Goal: Task Accomplishment & Management: Complete application form

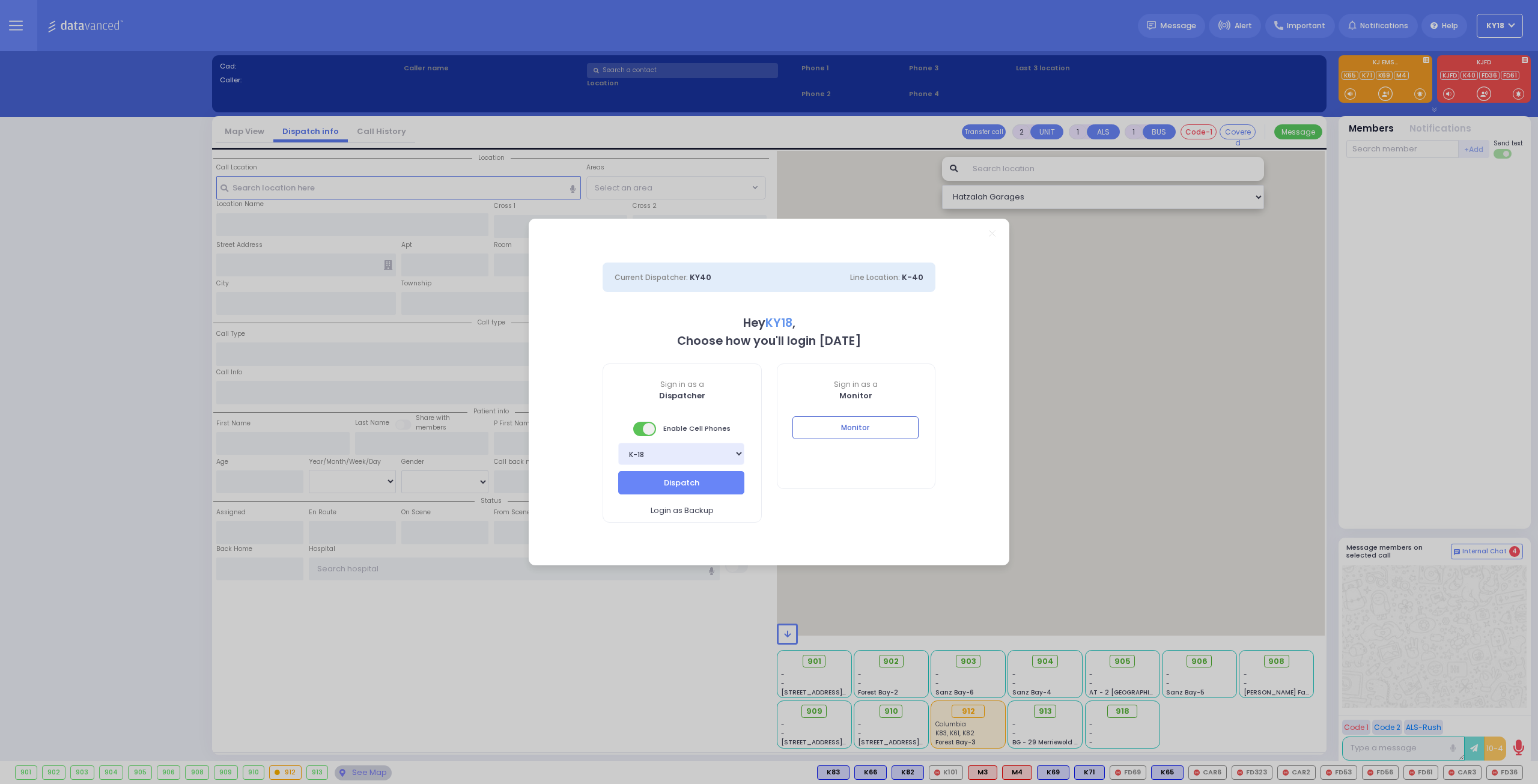
select select "4"
type input "ky18"
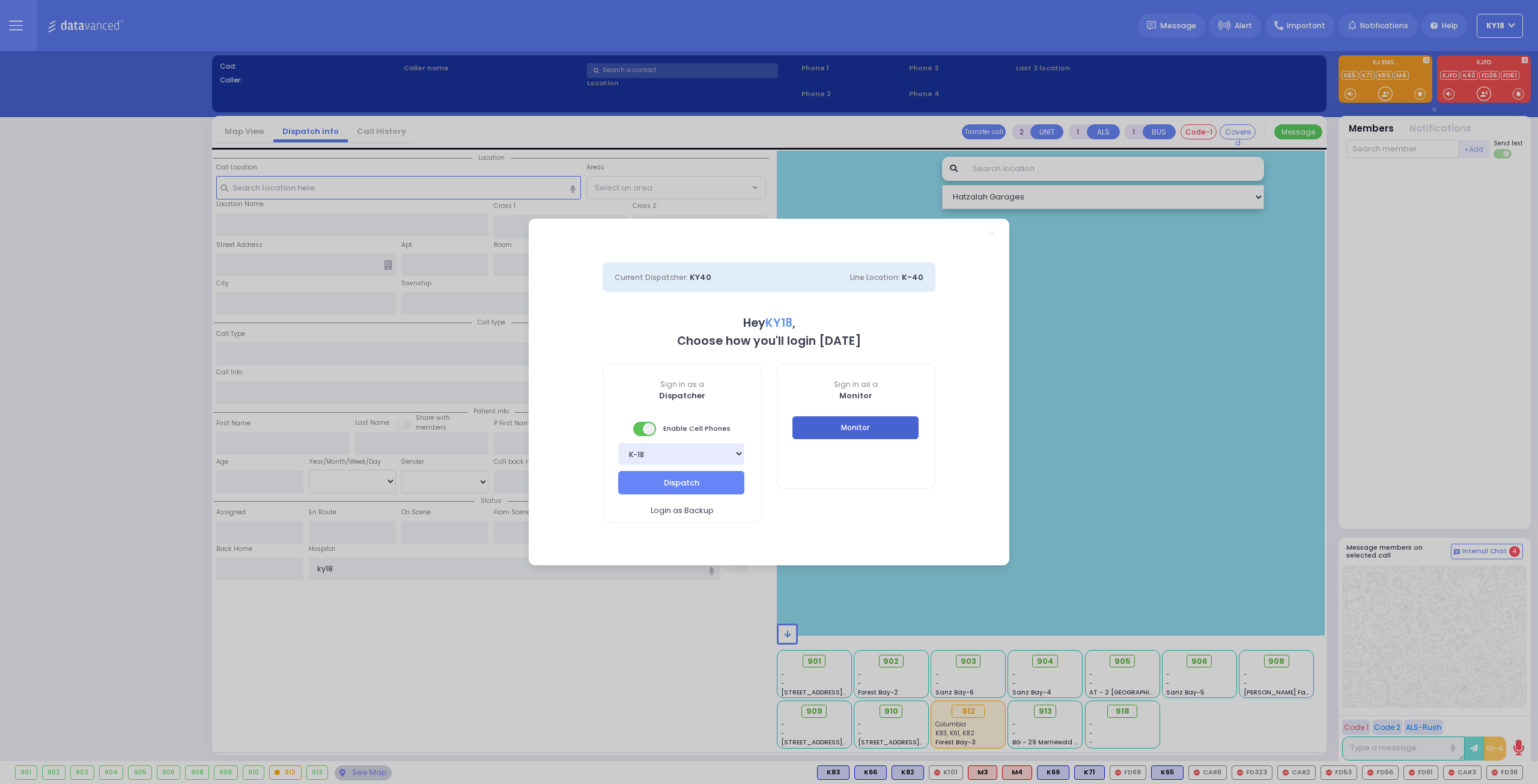
click at [860, 429] on button "Monitor" at bounding box center [855, 427] width 126 height 23
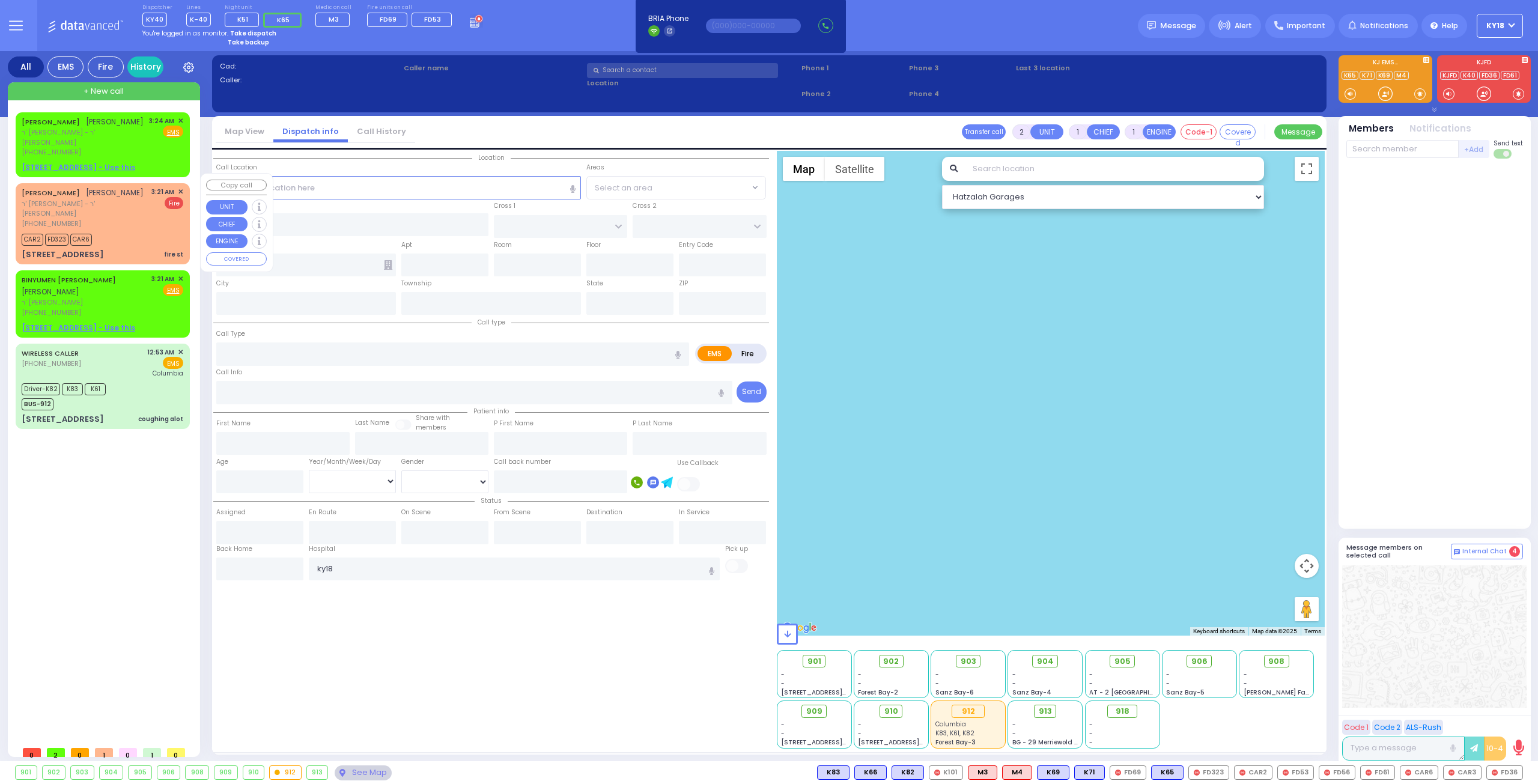
click at [151, 231] on div "CAR2 FD323 CAR6" at bounding box center [103, 238] width 162 height 15
select select
type input "fire st"
radio input "false"
radio input "true"
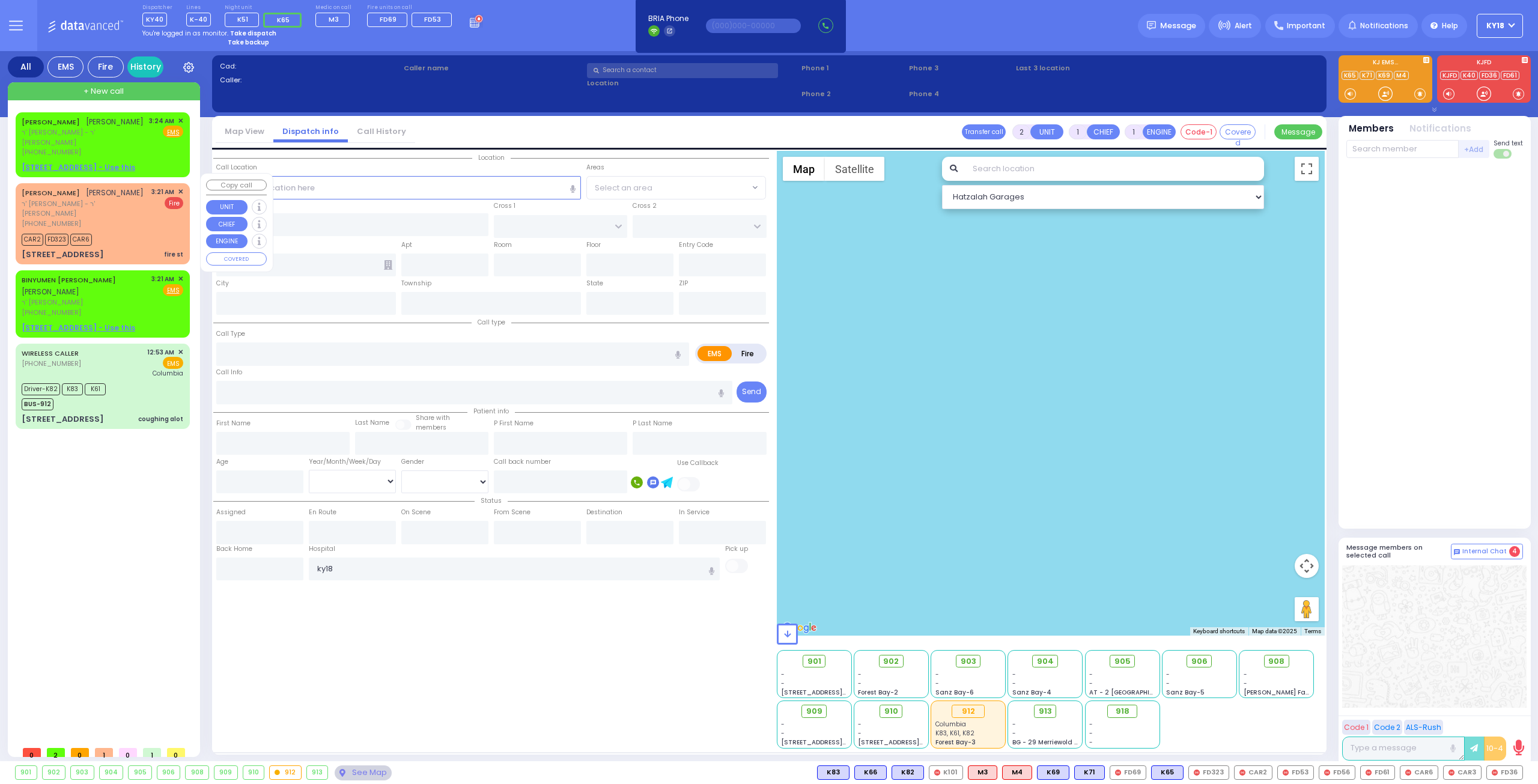
type input "[PERSON_NAME]"
select select
type input "03:21"
type input "03:23"
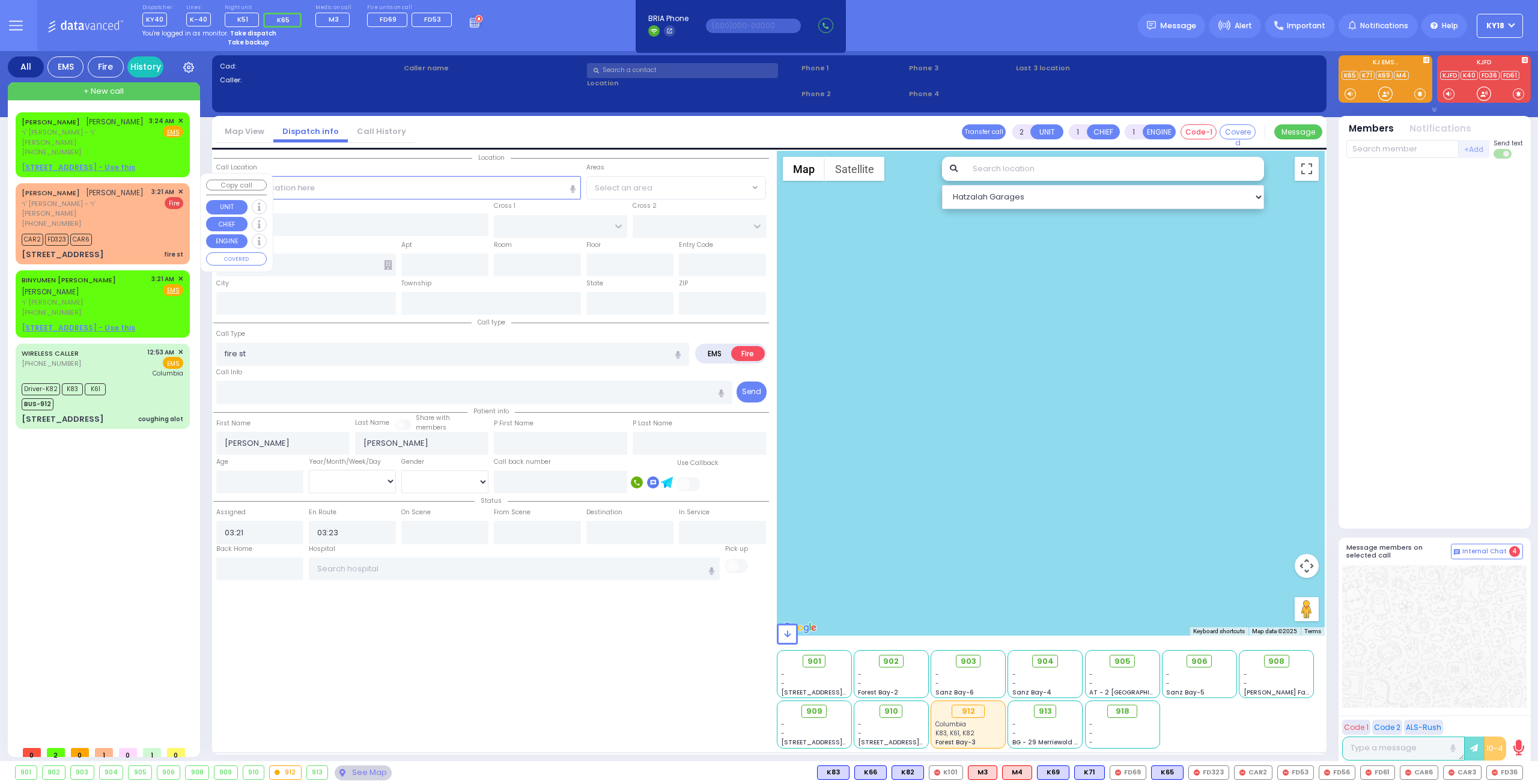
select select "Hatzalah Garages"
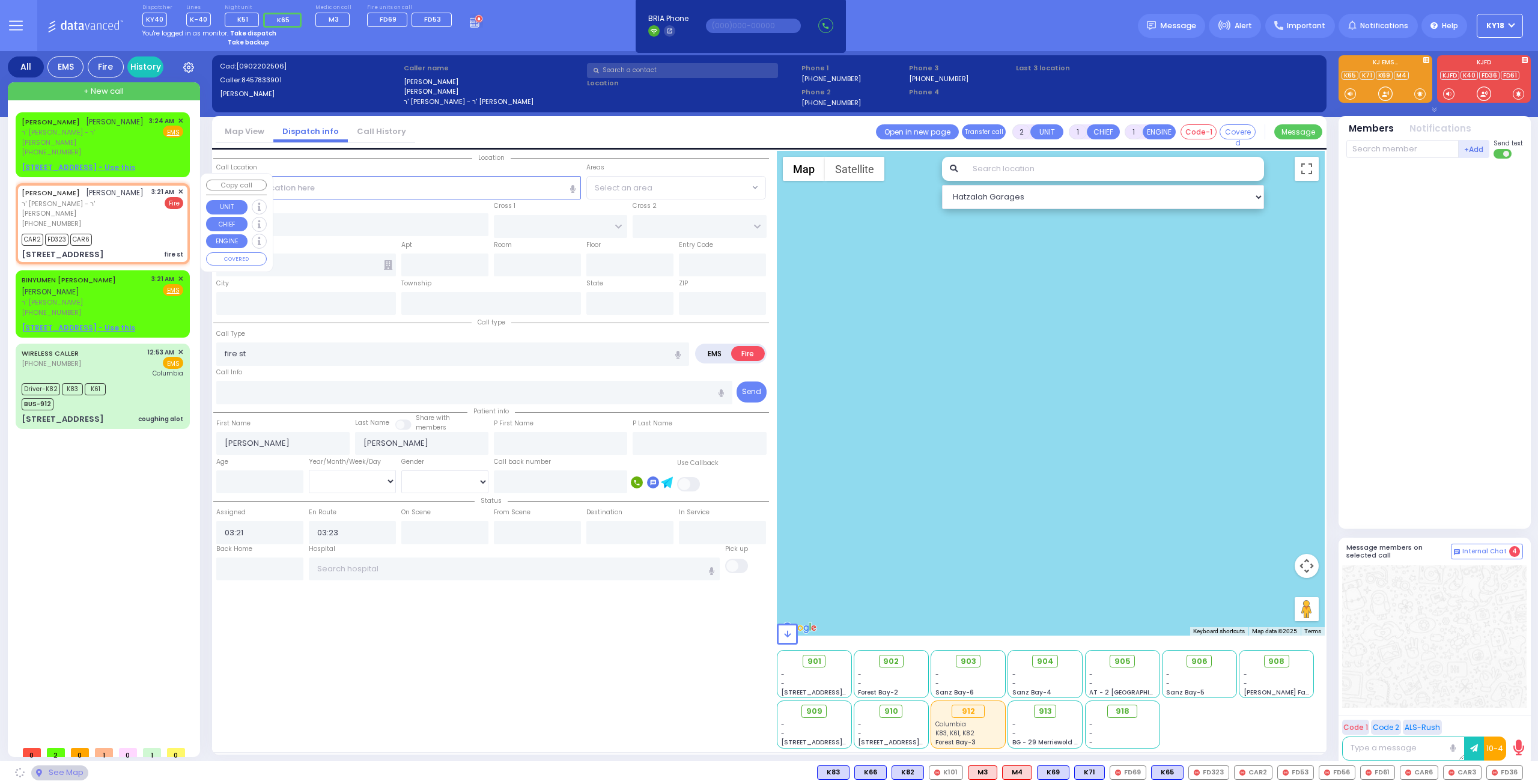
type input "CHEVRON RD"
type input "[GEOGRAPHIC_DATA]"
type input "[STREET_ADDRESS]"
type input "Monroe"
type input "[US_STATE]"
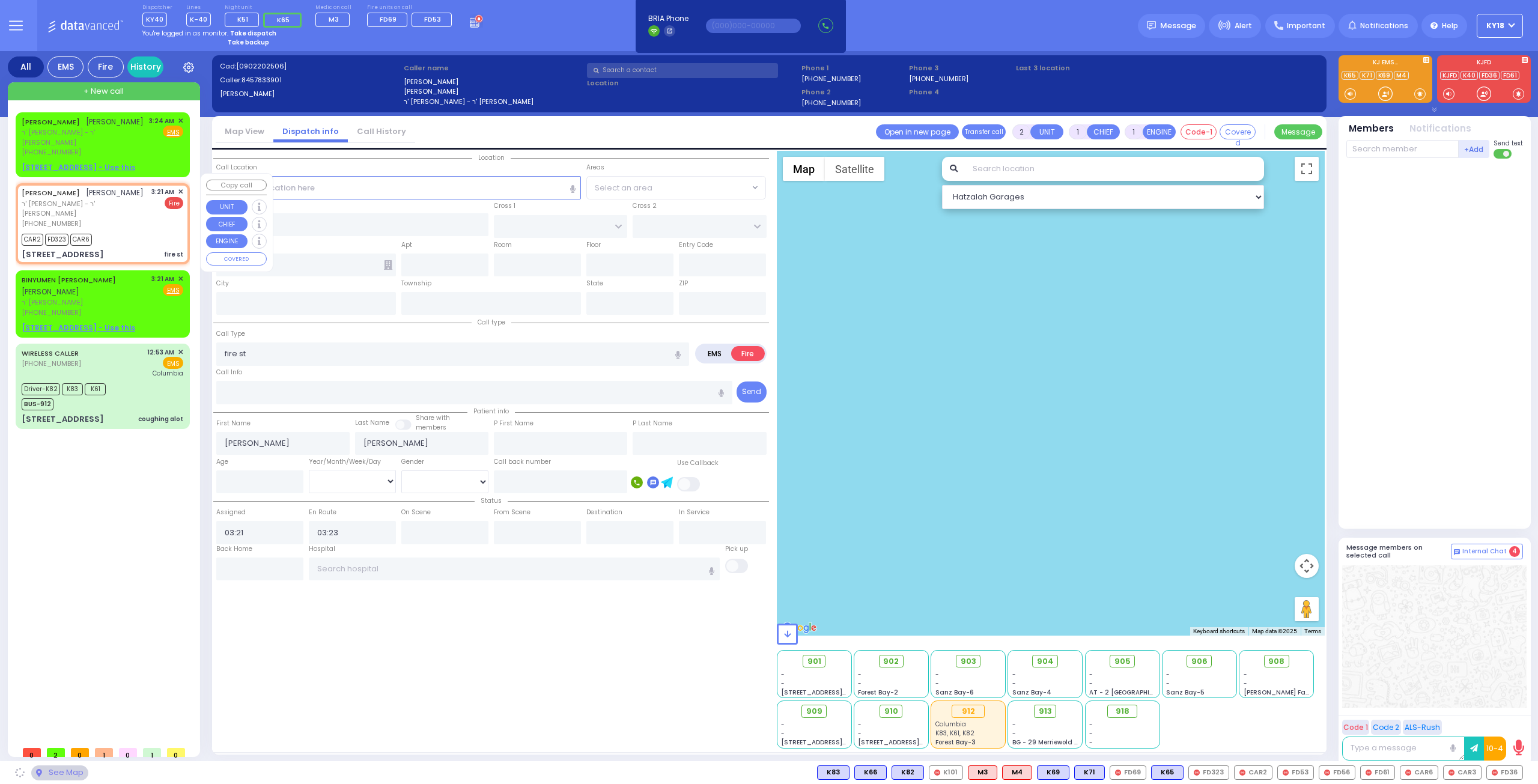
type input "10950"
select select "SECTION 5"
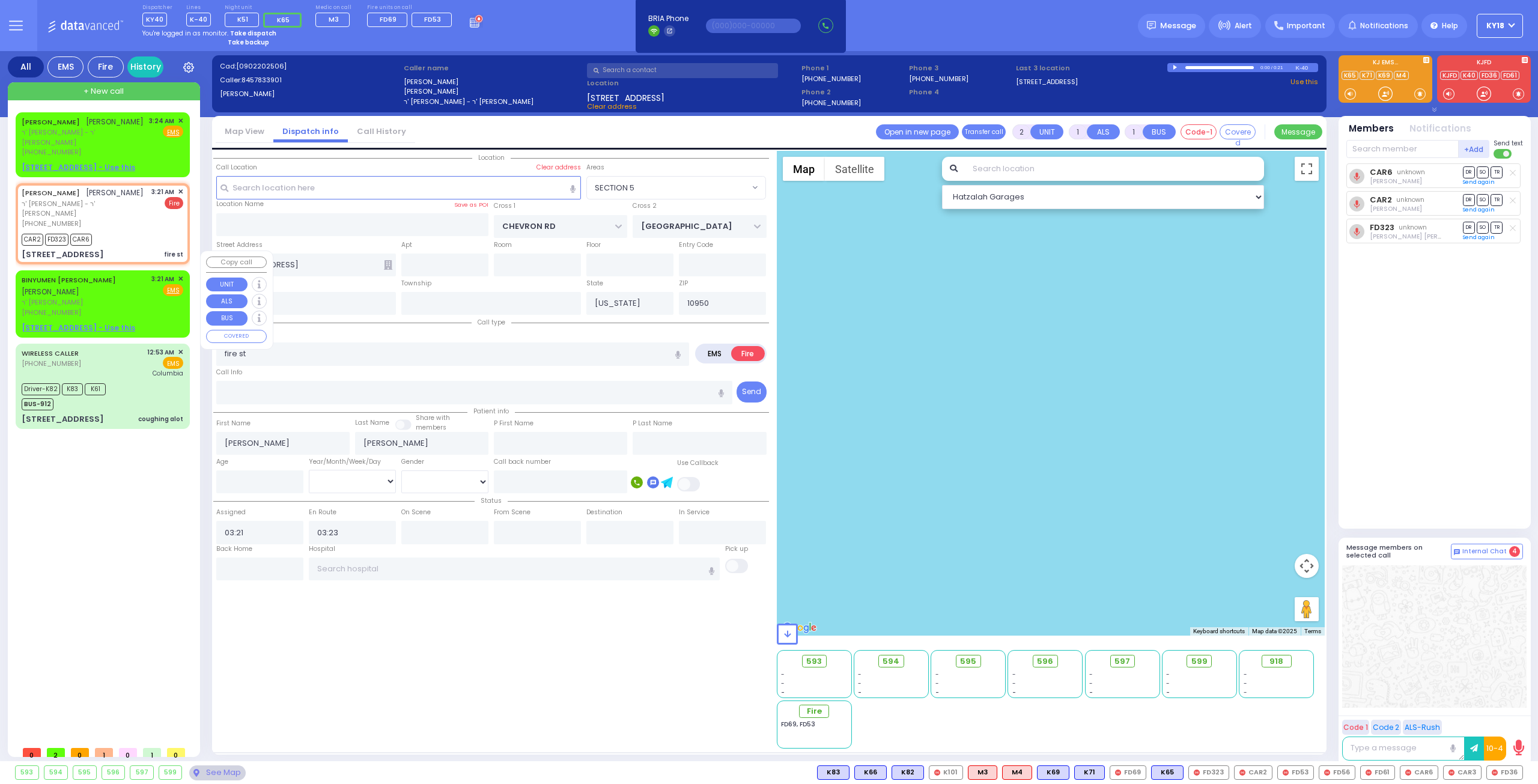
click at [139, 308] on div "[PHONE_NUMBER]" at bounding box center [85, 313] width 126 height 10
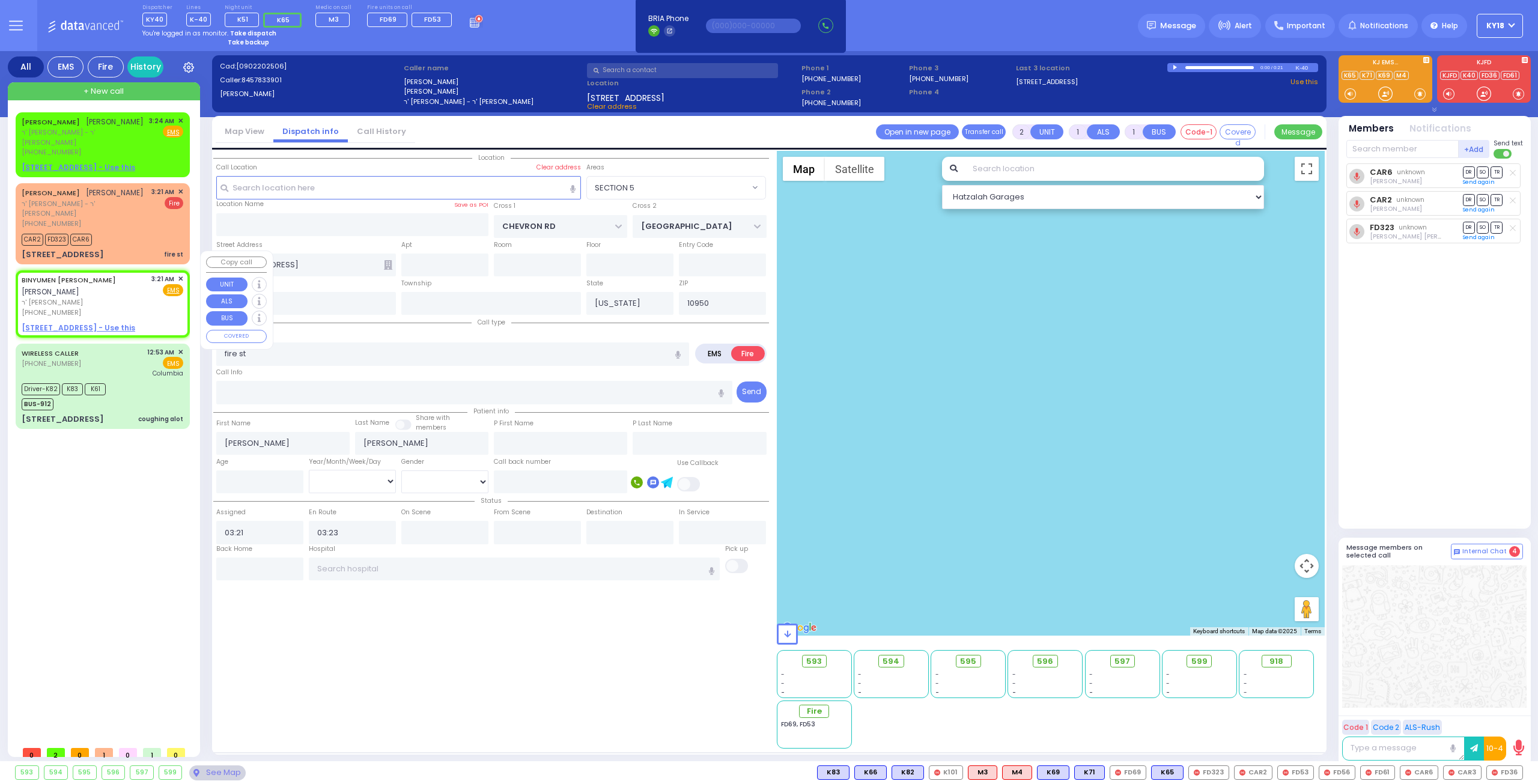
select select
radio input "true"
type input "BINYUMEN HILLEL"
type input "[PERSON_NAME]"
select select
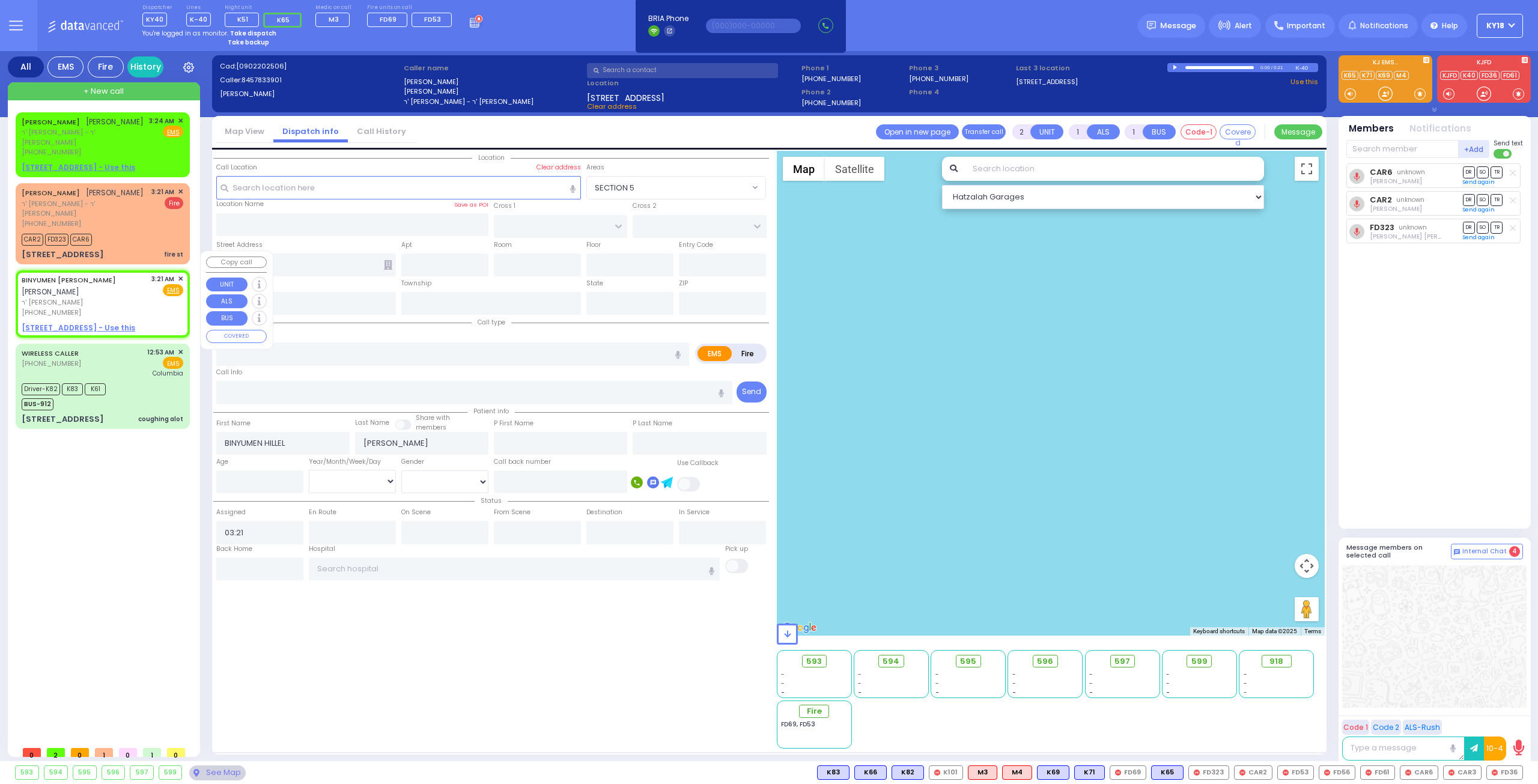
select select "Hatzalah Garages"
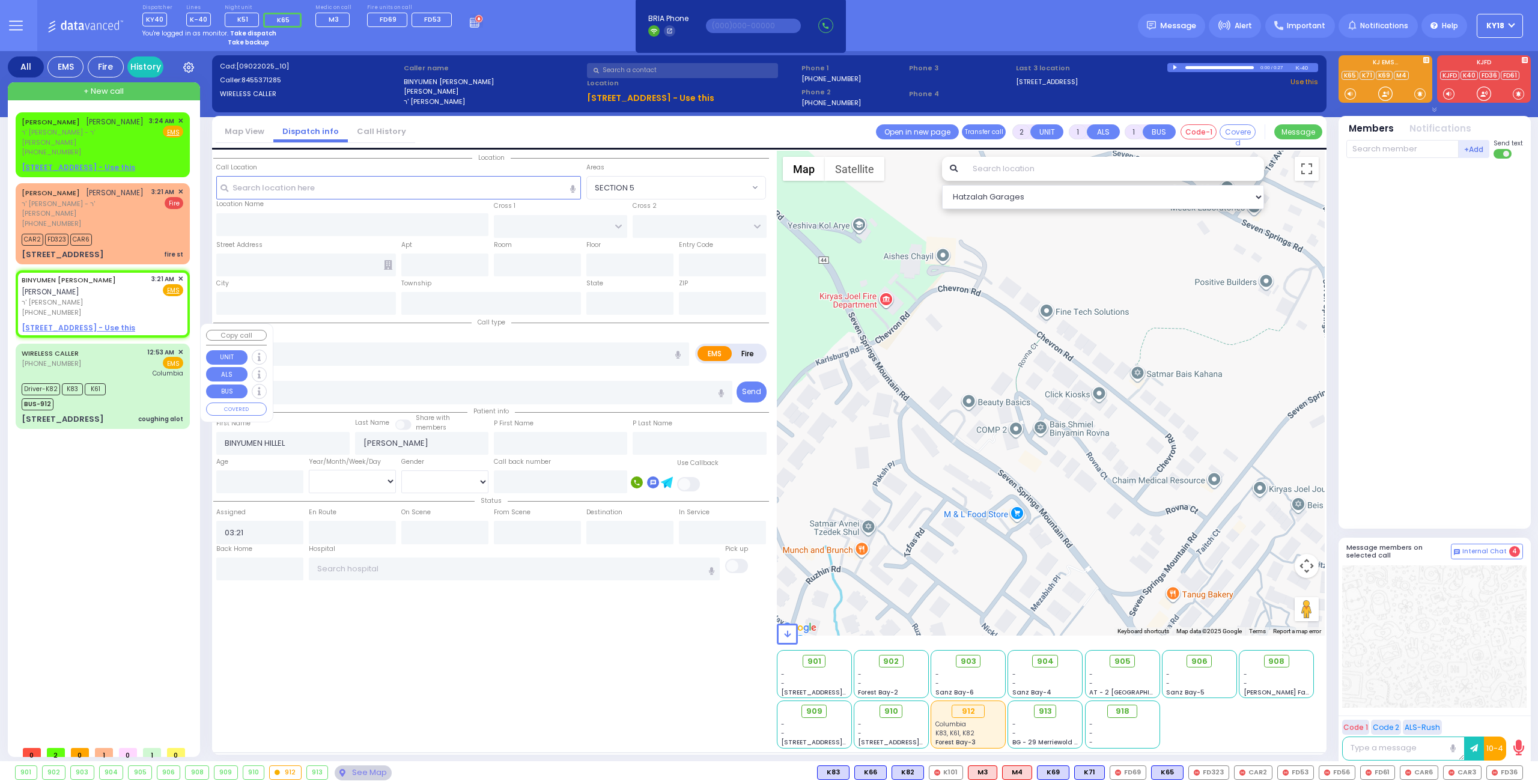
click at [129, 357] on div "WIRELESS CALLER [PHONE_NUMBER] 12:53 AM ✕ EMS [GEOGRAPHIC_DATA]" at bounding box center [103, 362] width 162 height 31
type input "6"
select select
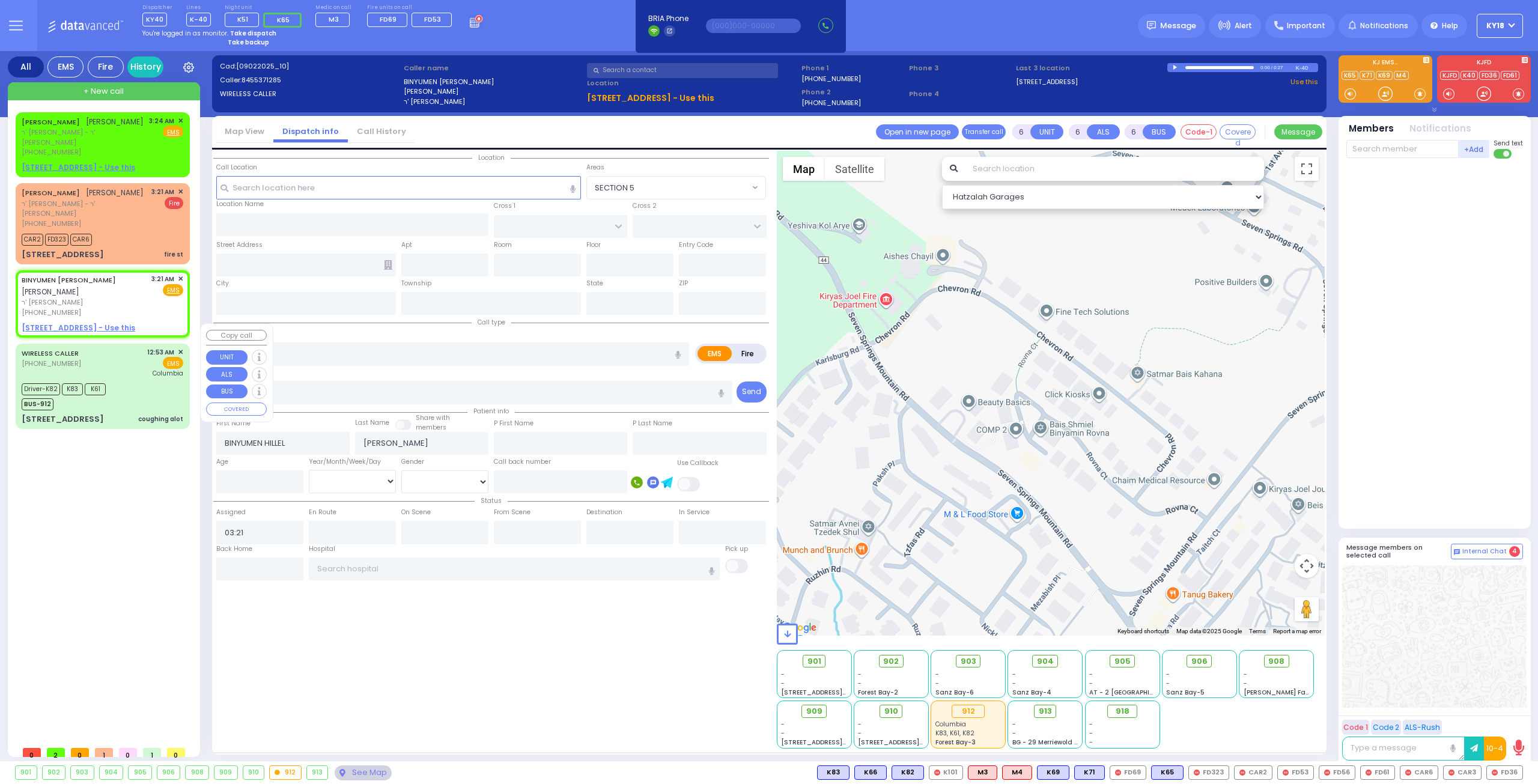
type input "coughing alot"
radio input "true"
type input "[PERSON_NAME]"
type input "25"
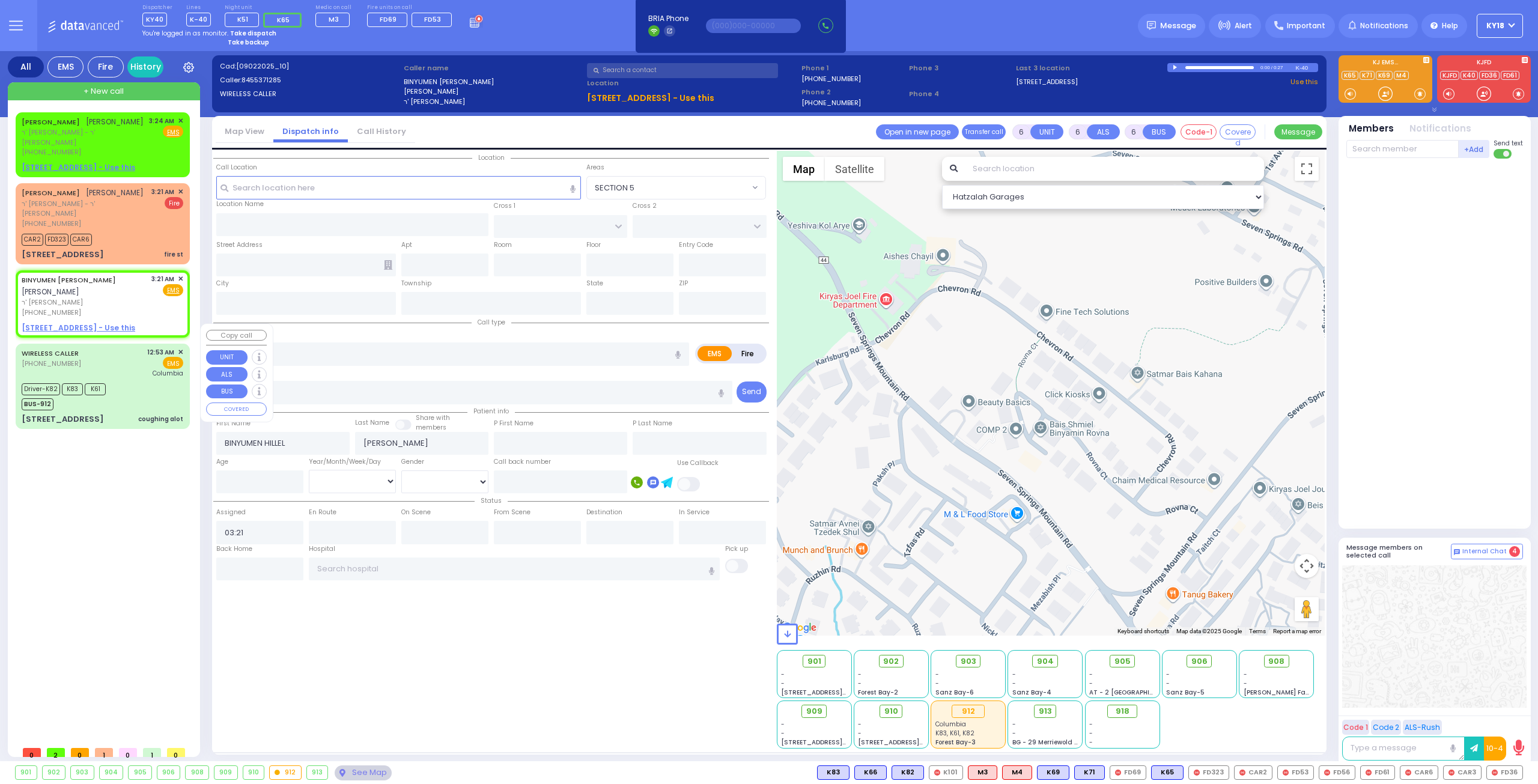
select select "Year"
select select "[DEMOGRAPHIC_DATA]"
type input "00:53"
type input "00:56"
type input "00:59"
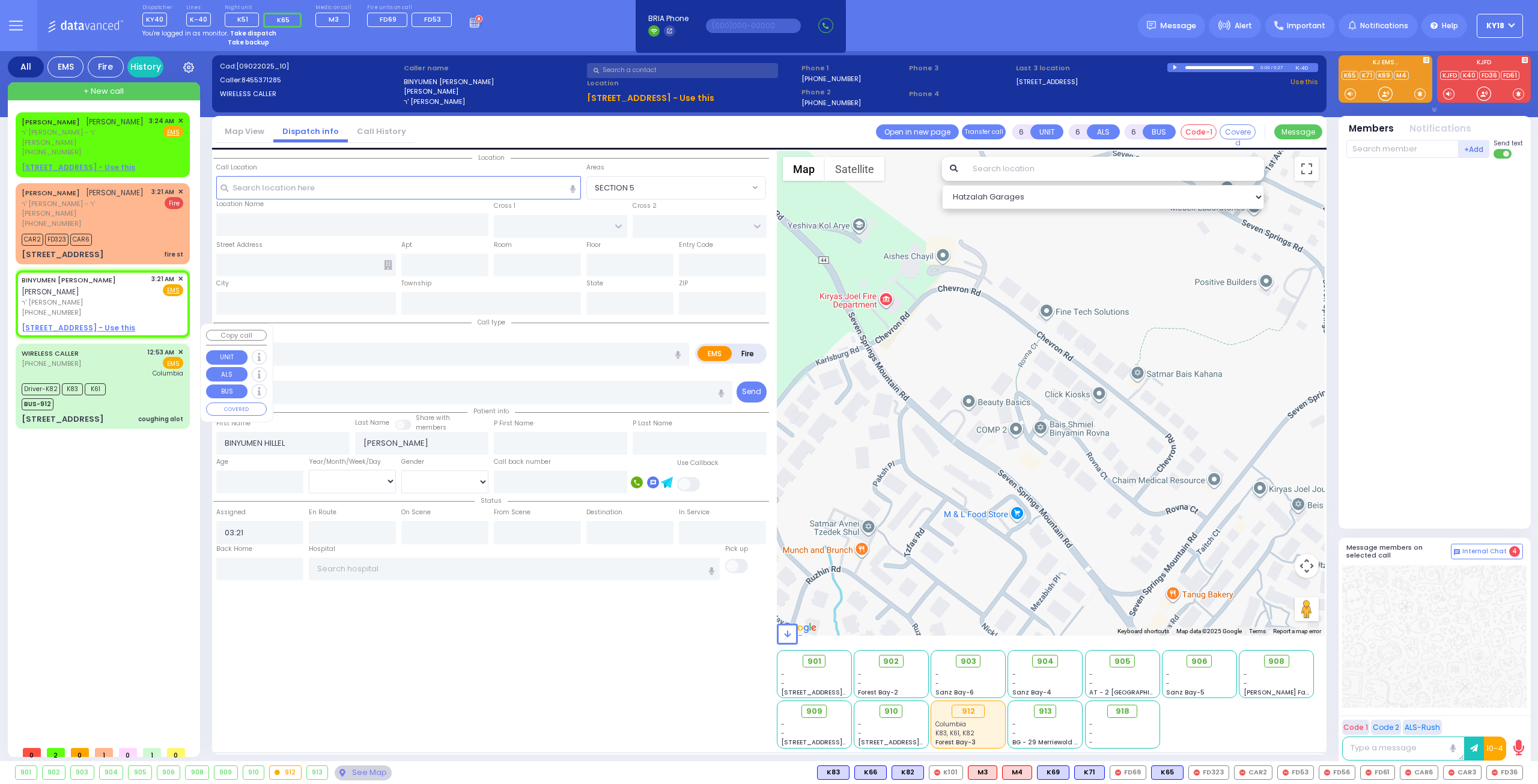
type input "01:30"
type input "02:16"
type input "02:26"
type input "[US_STATE][GEOGRAPHIC_DATA]- [GEOGRAPHIC_DATA]"
select select "Hatzalah Garages"
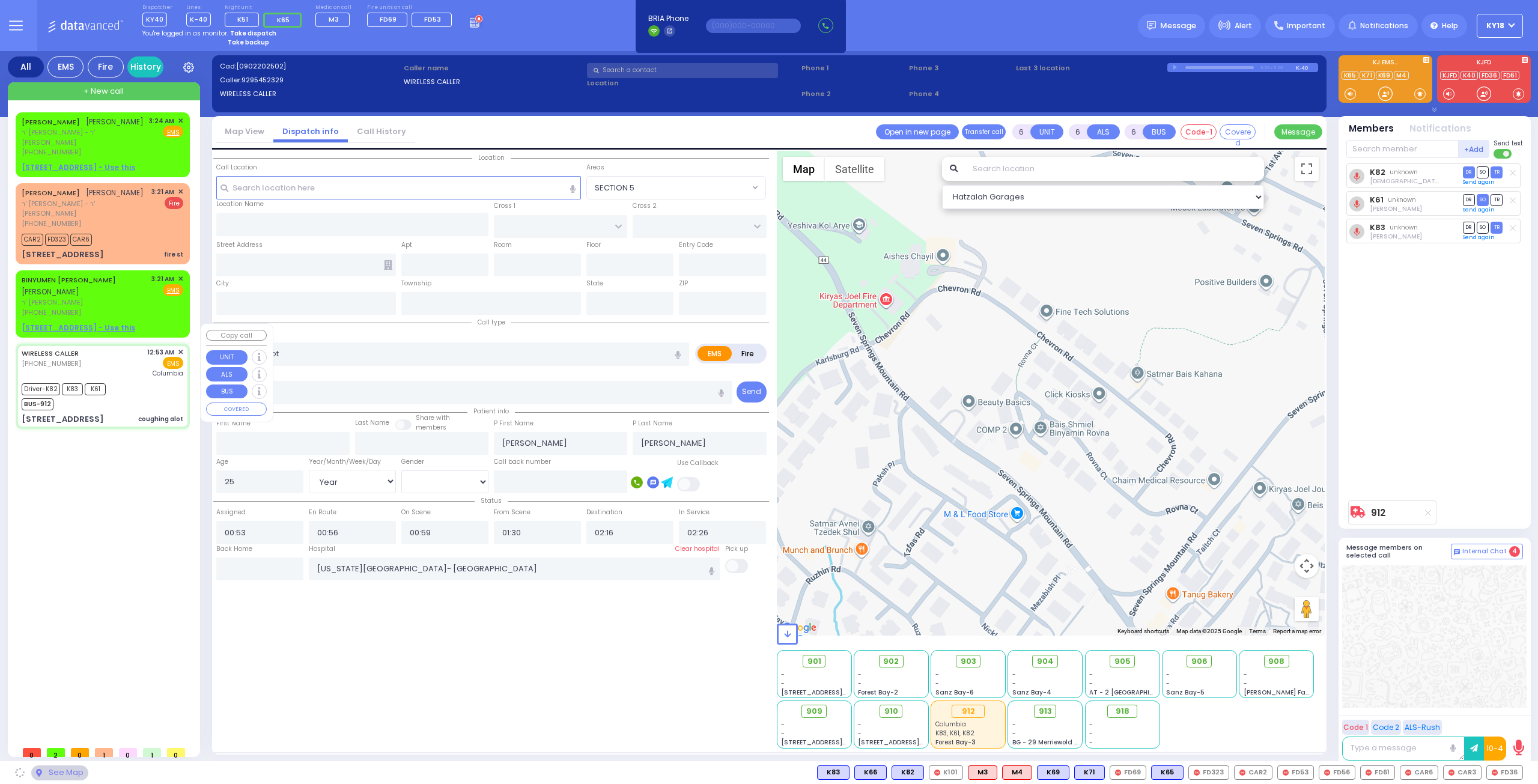
type input "[PERSON_NAME] COURT"
type input "GARFIELD RD"
type input "[STREET_ADDRESS]"
type input "122"
type input "Monroe"
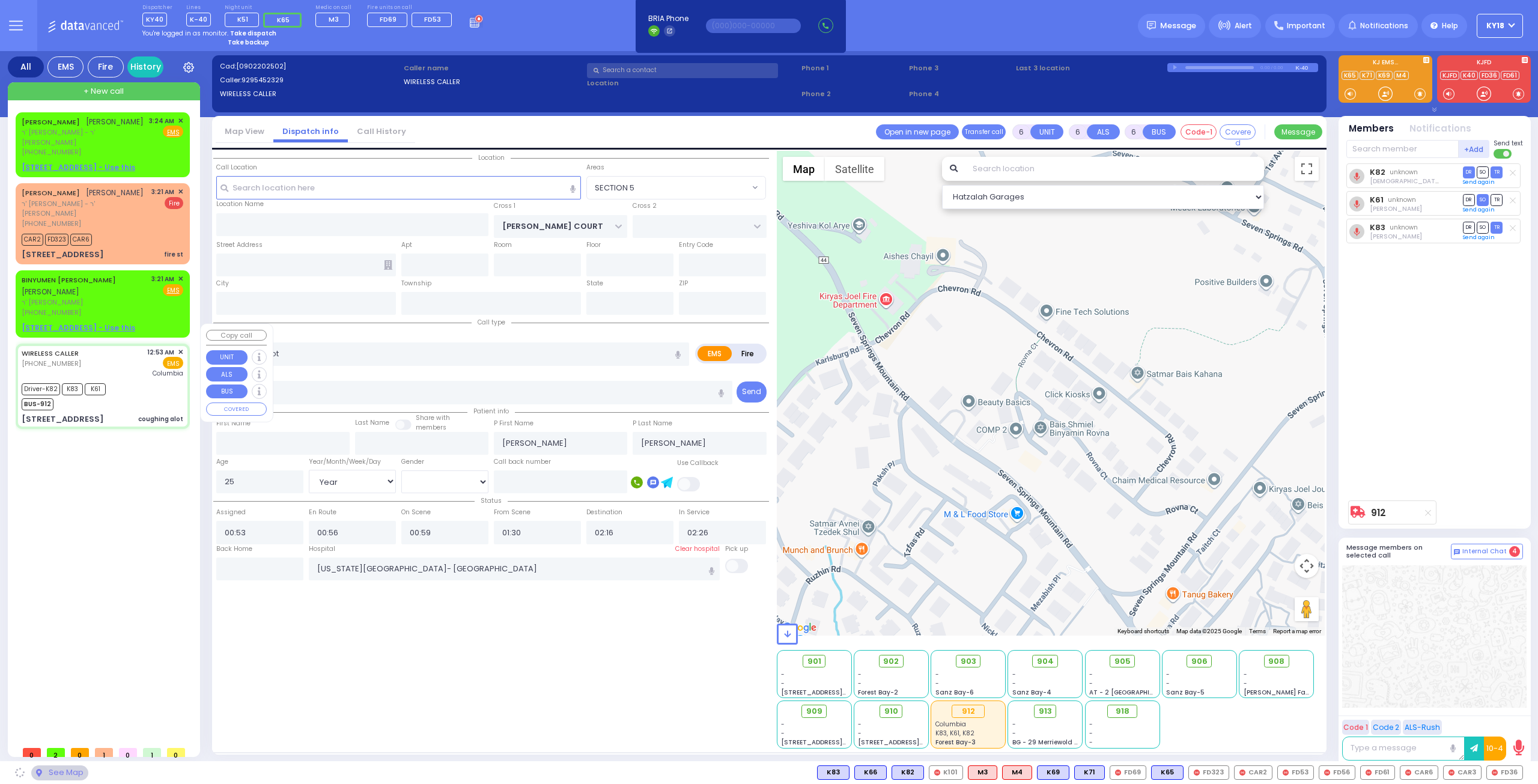
type input "[US_STATE]"
type input "10950"
select select "SECTION 1"
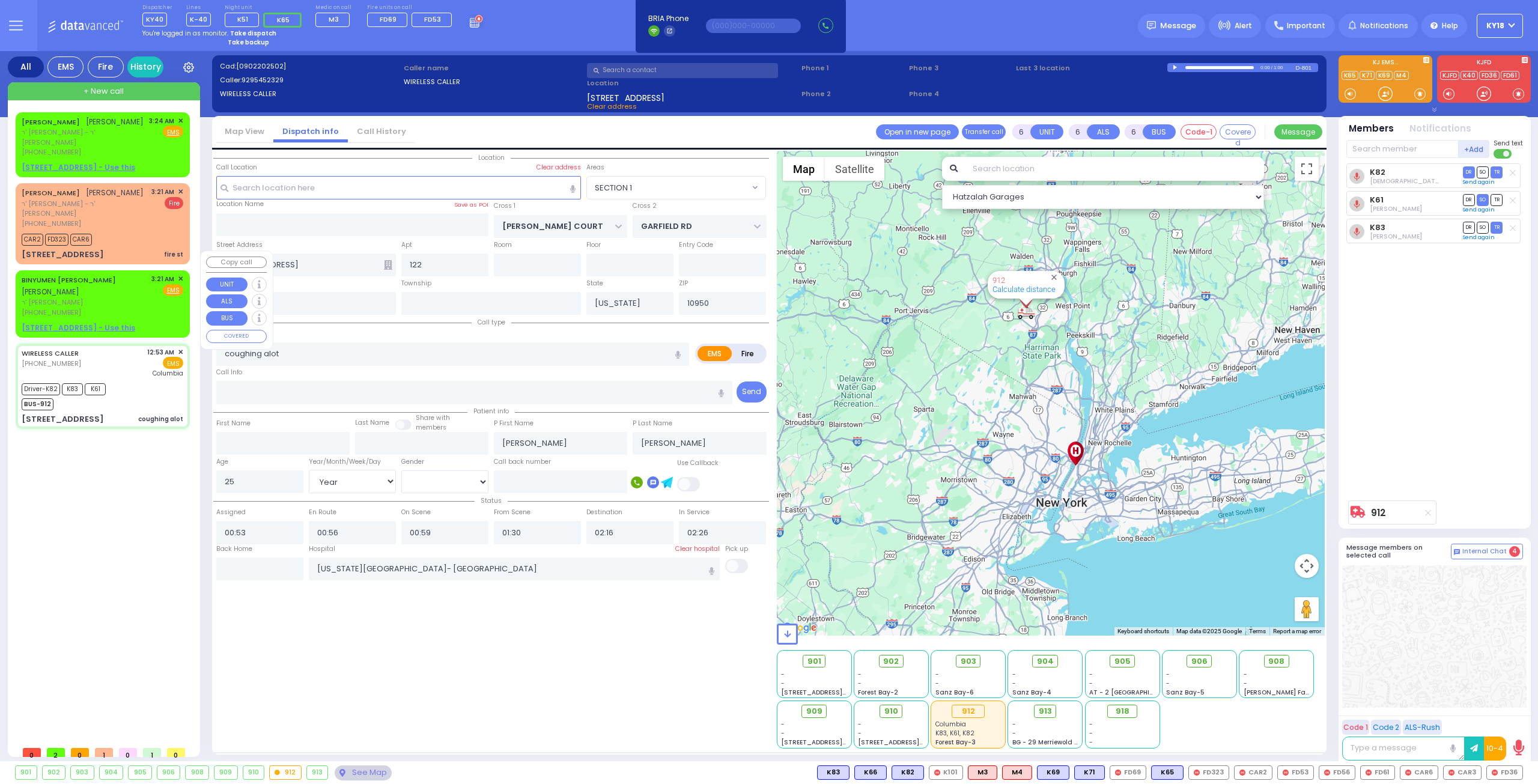
click at [137, 274] on div "BINYUMEN [PERSON_NAME] [PERSON_NAME]" at bounding box center [85, 285] width 126 height 23
type input "2"
type input "1"
select select
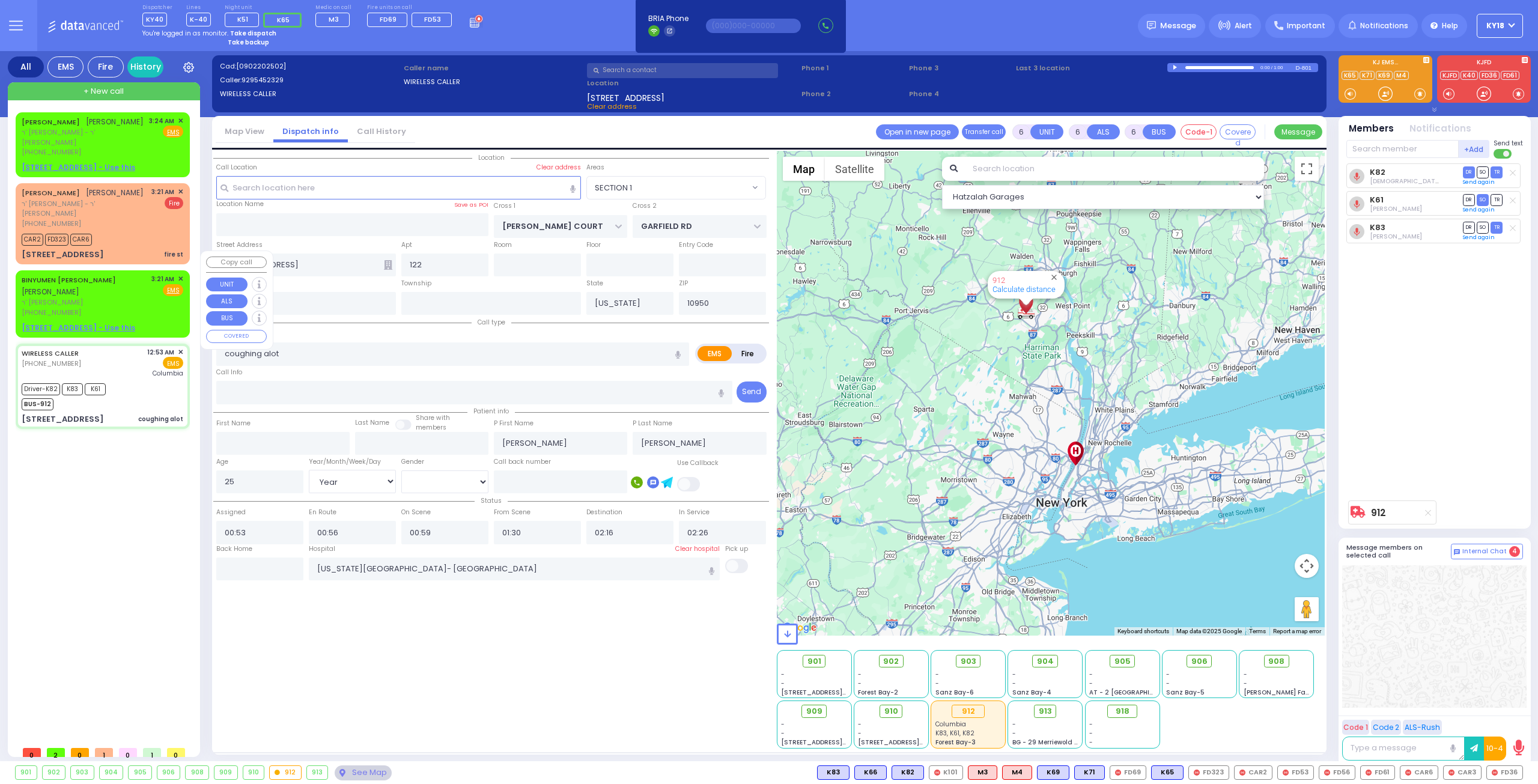
radio input "true"
type input "BINYUMEN HILLEL"
type input "[PERSON_NAME]"
select select
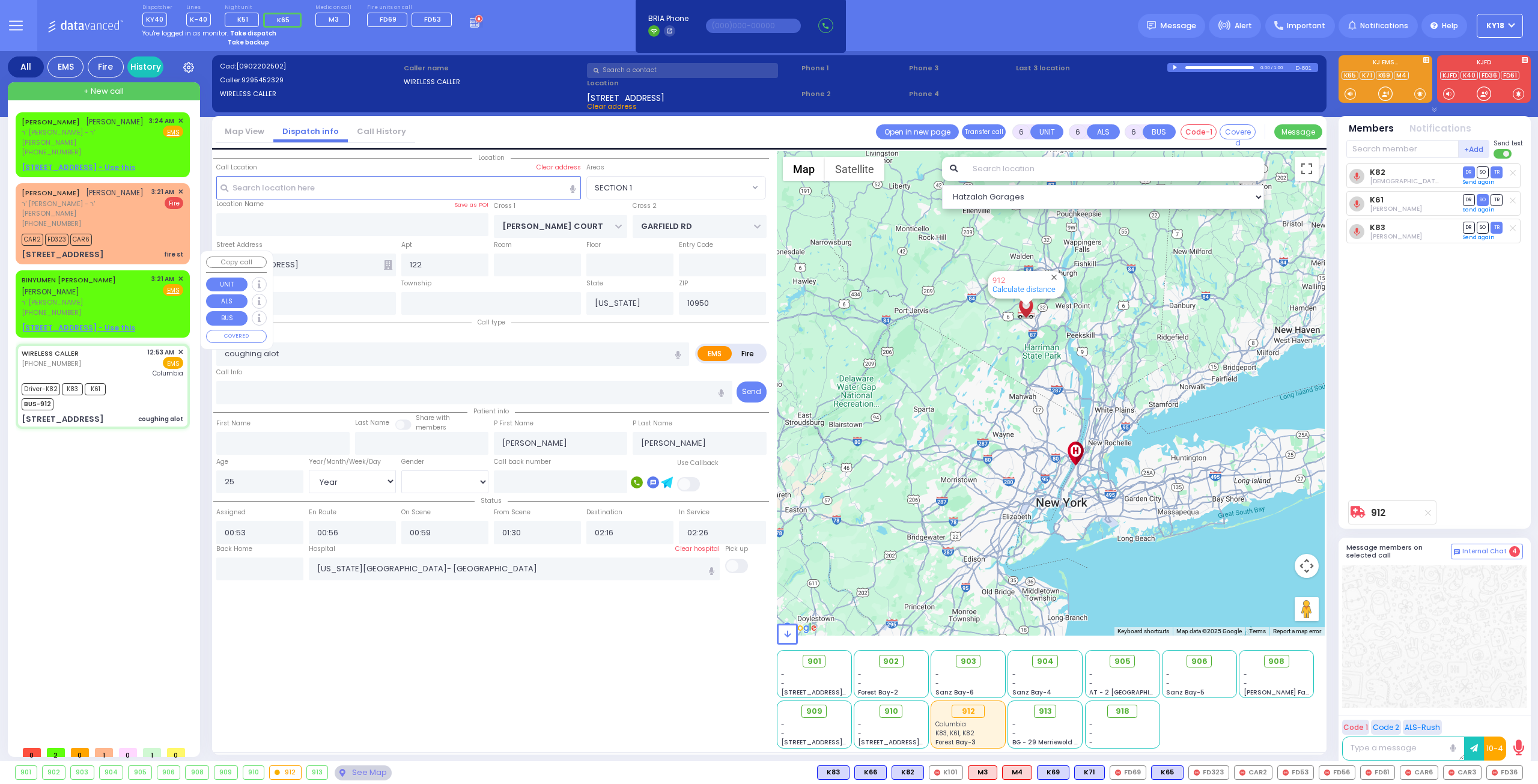
type input "03:21"
select select "Hatzalah Garages"
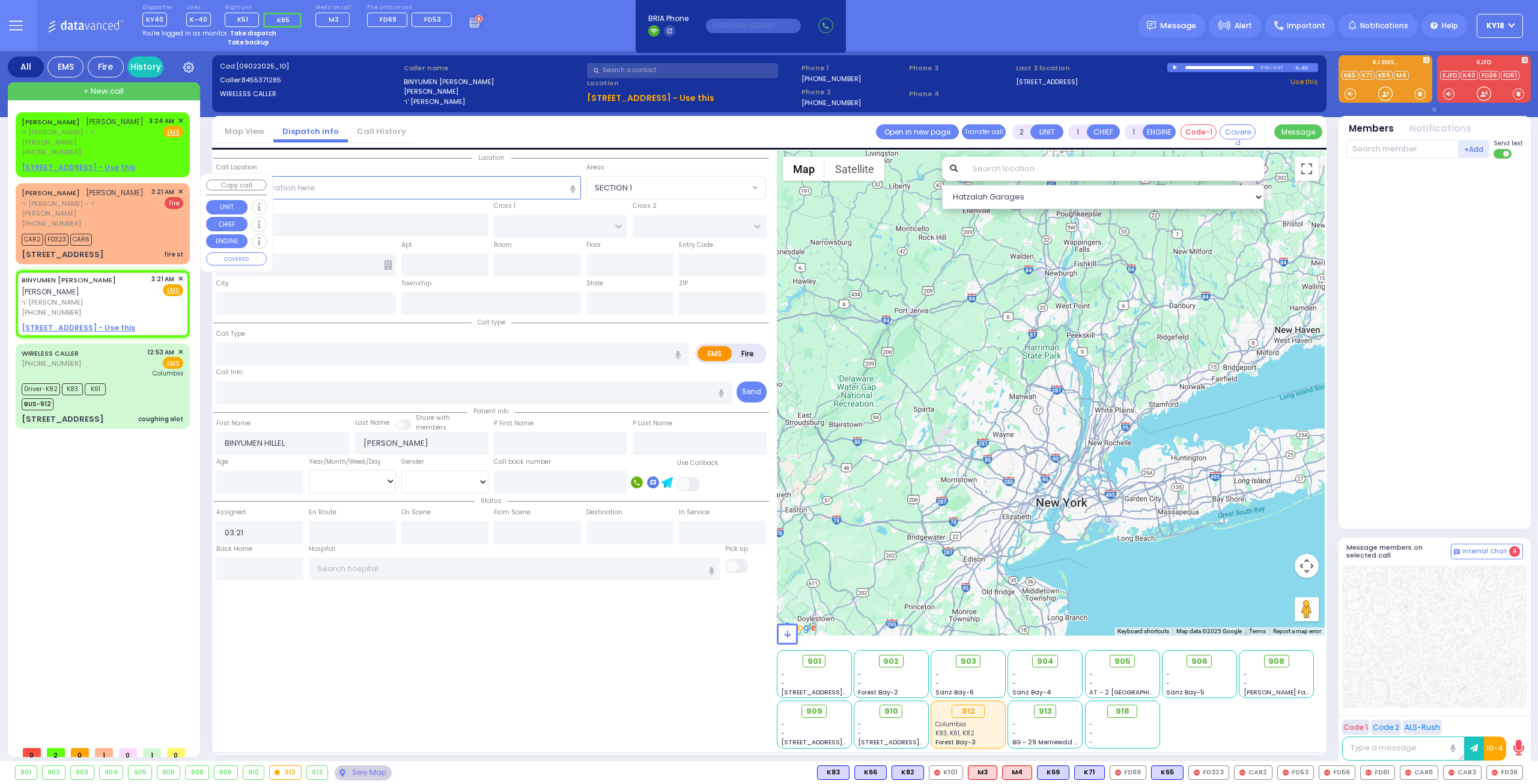
click at [132, 249] on div "[STREET_ADDRESS] fire st" at bounding box center [103, 255] width 162 height 12
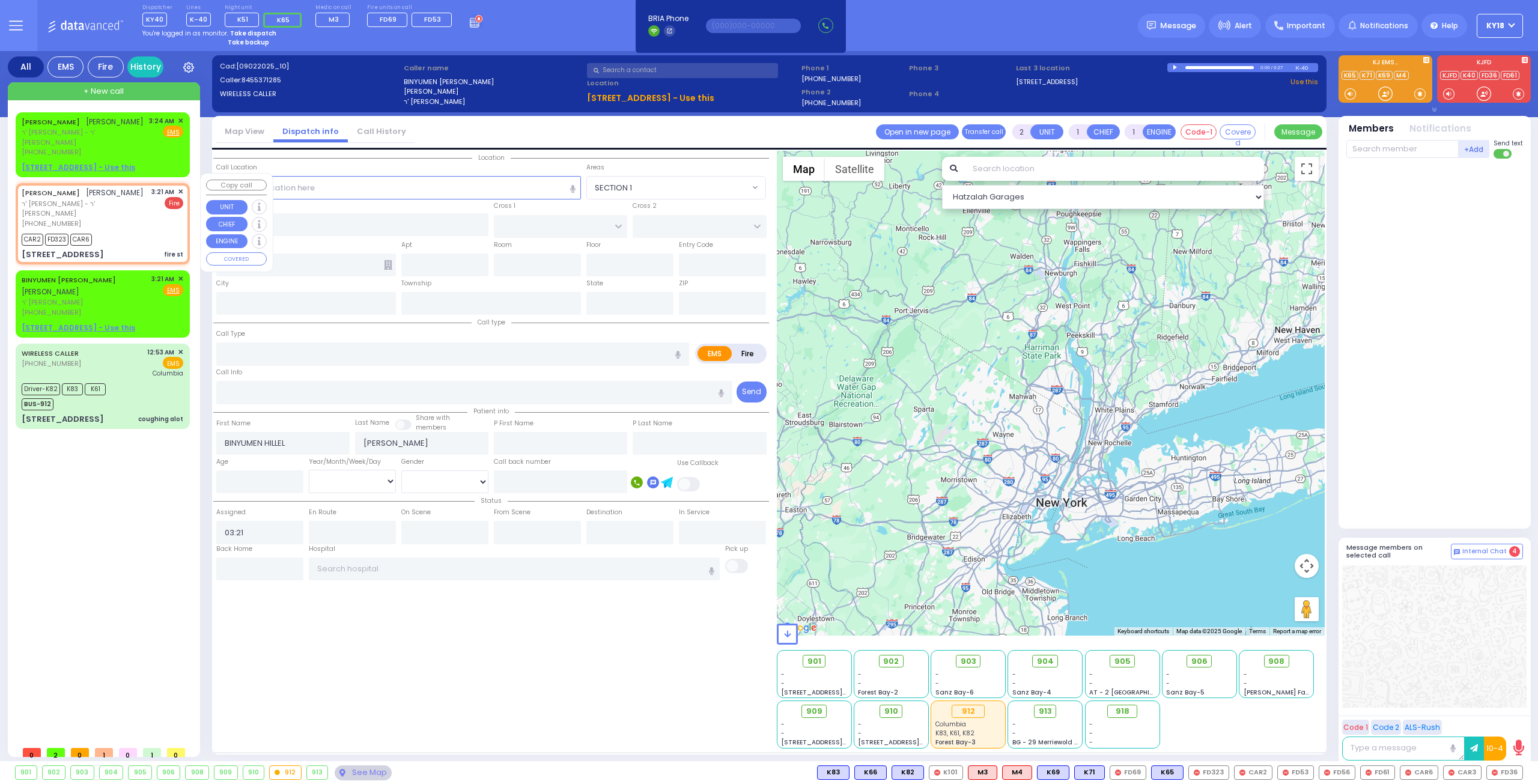
select select
type input "fire st"
radio input "false"
radio input "true"
type input "[PERSON_NAME]"
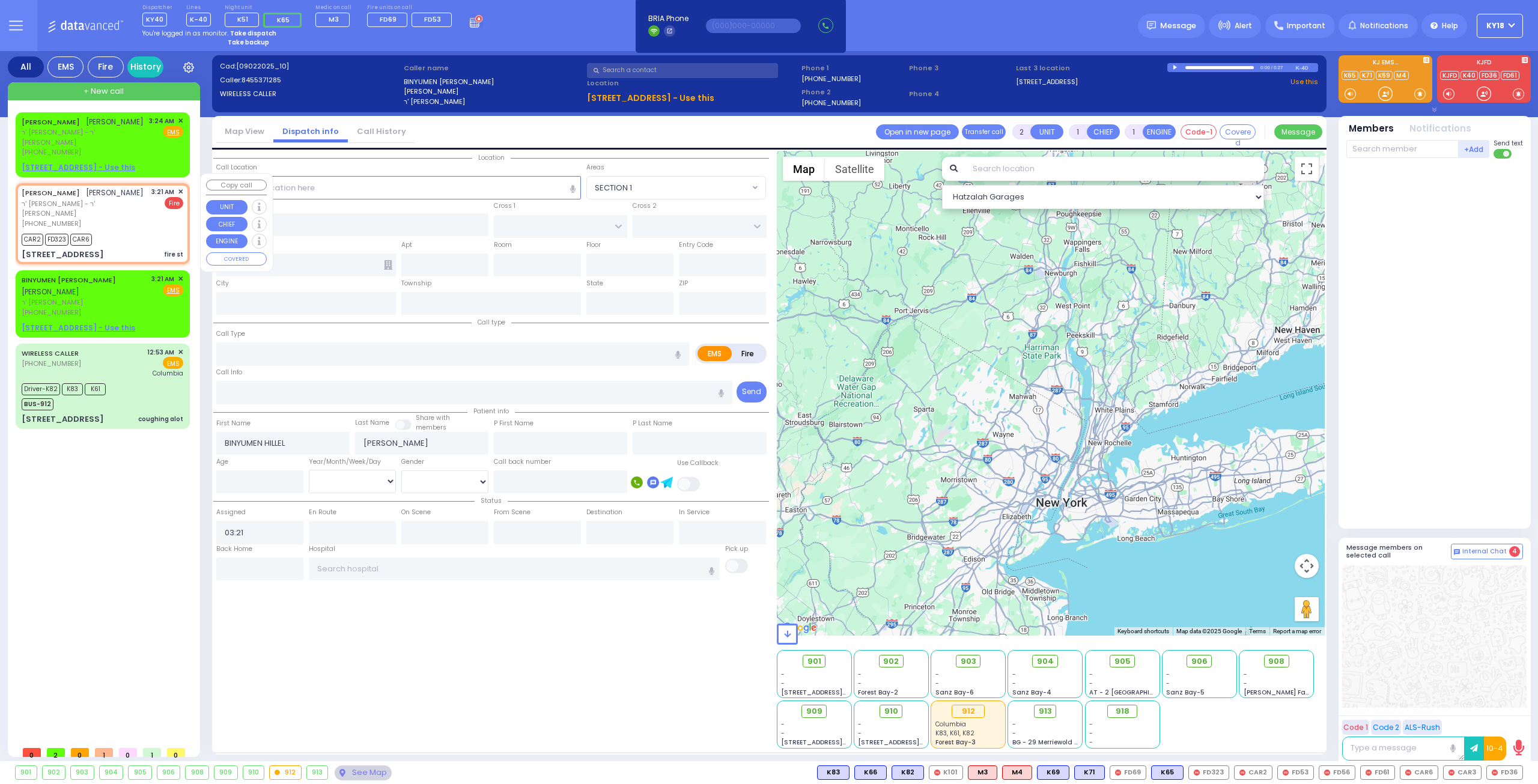
type input "[PERSON_NAME]"
select select
type input "03:23"
type input "CHEVRON RD"
type input "[GEOGRAPHIC_DATA]"
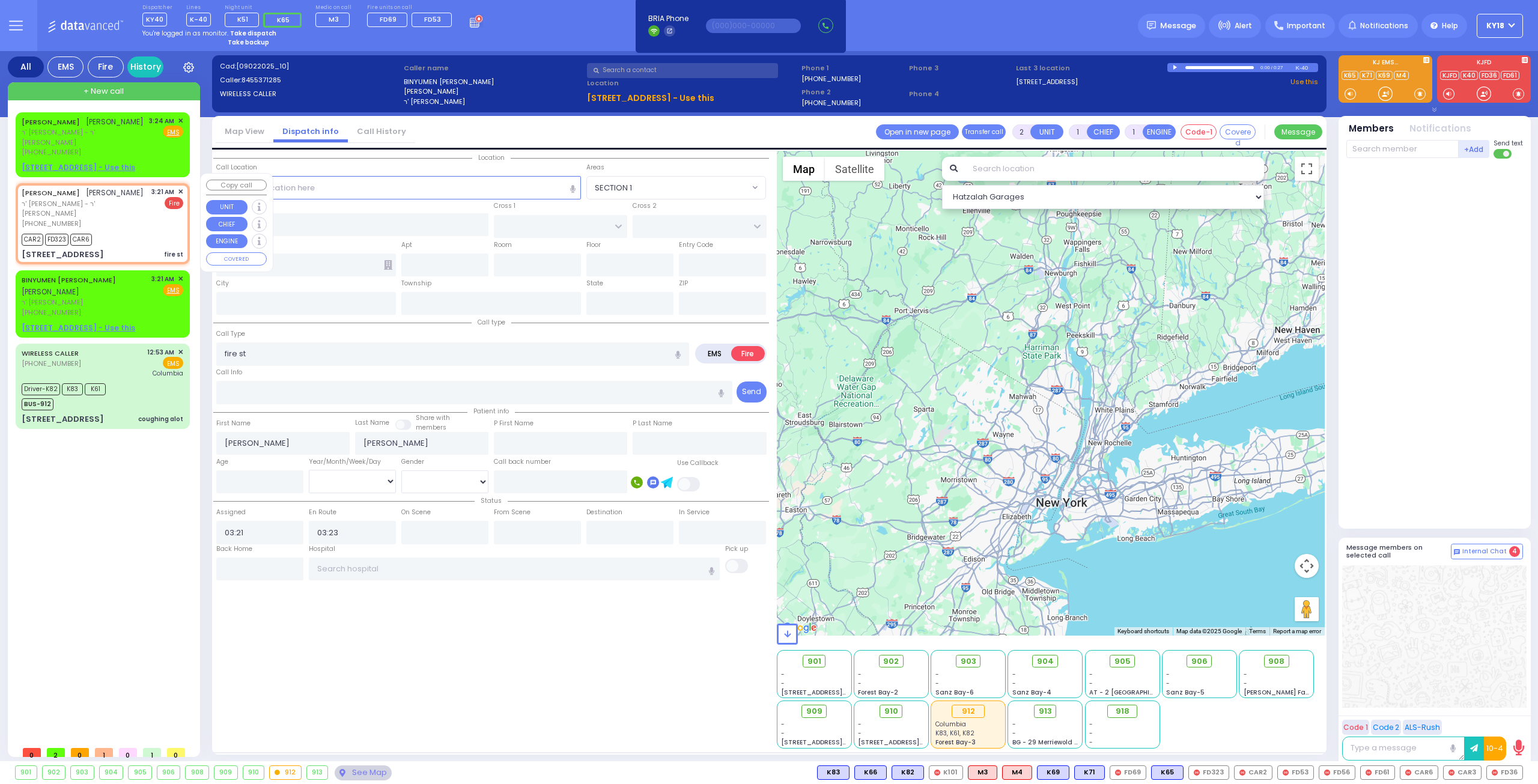
type input "[STREET_ADDRESS]"
type input "Monroe"
type input "[US_STATE]"
type input "10950"
select select "SECTION 5"
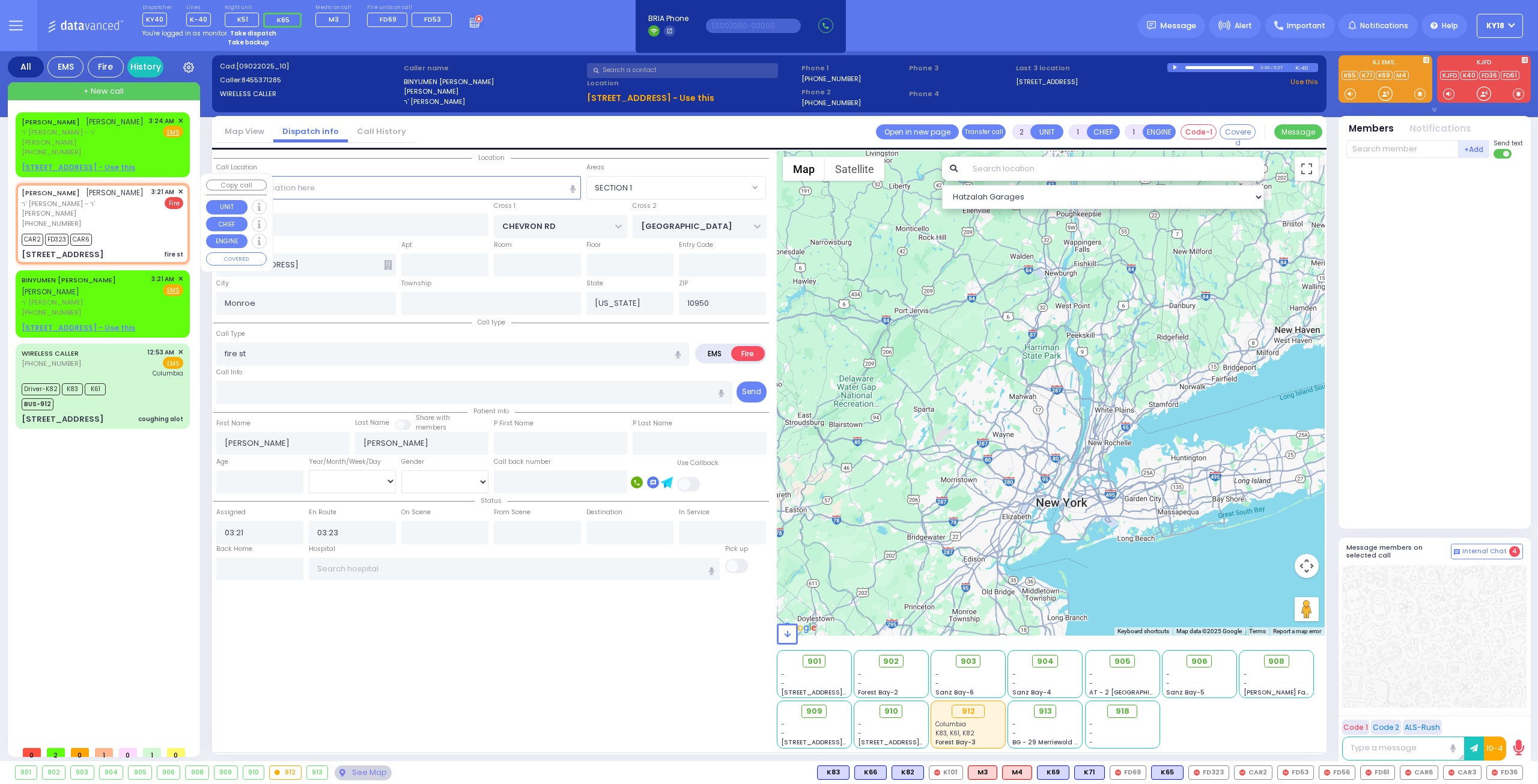
select select "Hatzalah Garages"
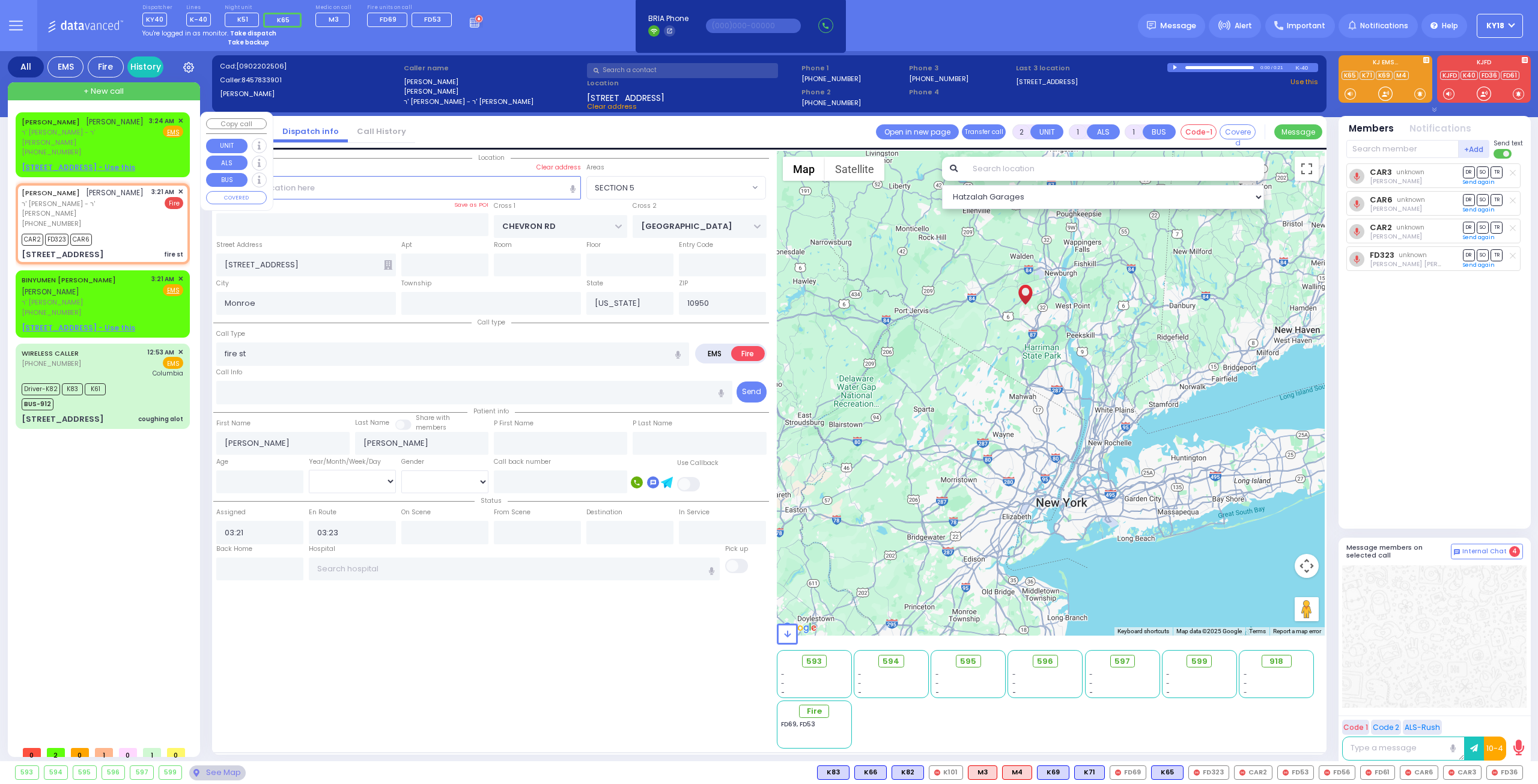
click at [139, 141] on div "[PERSON_NAME] [PERSON_NAME] ר' [PERSON_NAME] [PHONE_NUMBER] 3:24 AM ✕ Fire EMS" at bounding box center [103, 136] width 162 height 41
select select
radio input "true"
select select
type input "03:24"
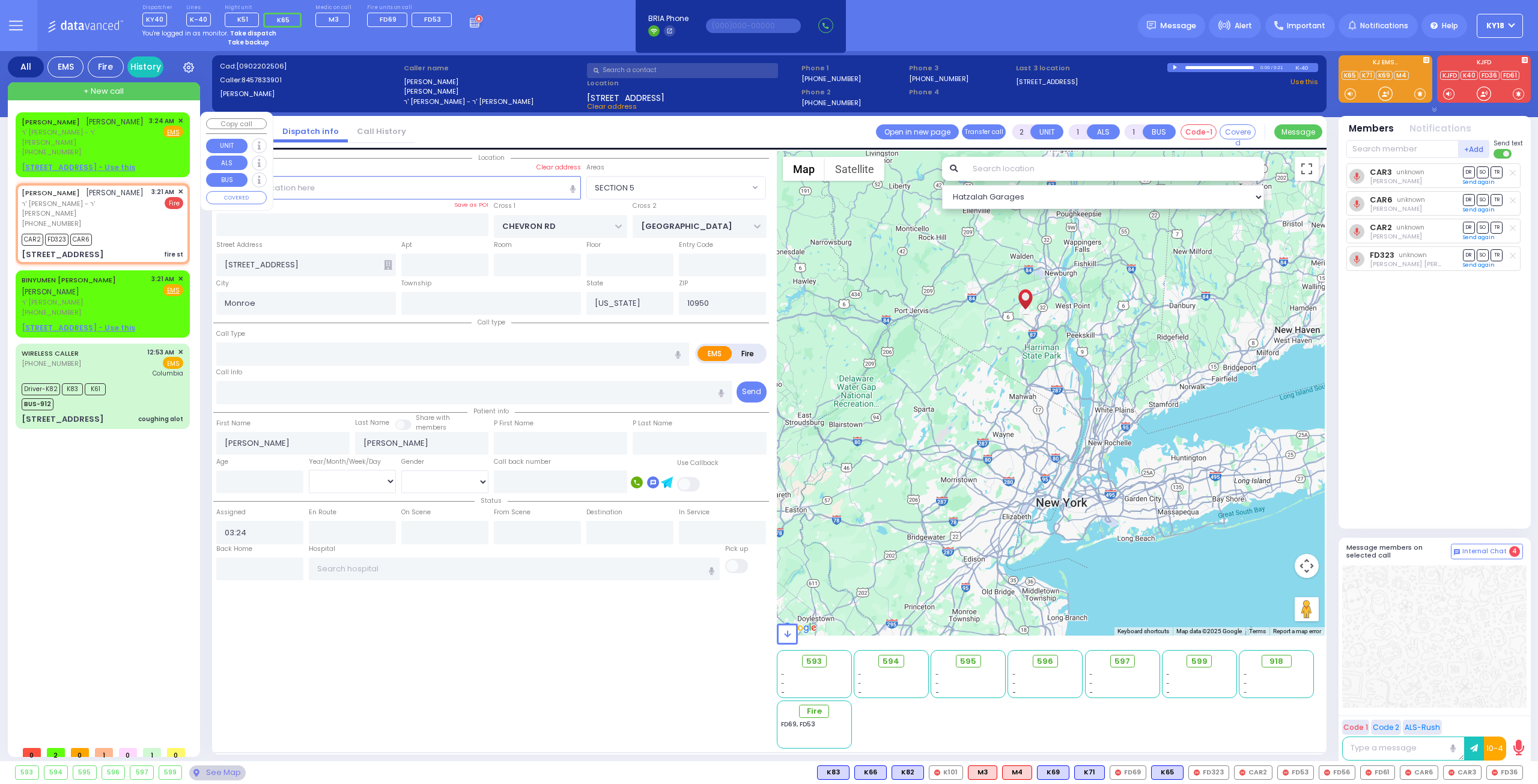
select select "Hatzalah Garages"
